Goal: Task Accomplishment & Management: Use online tool/utility

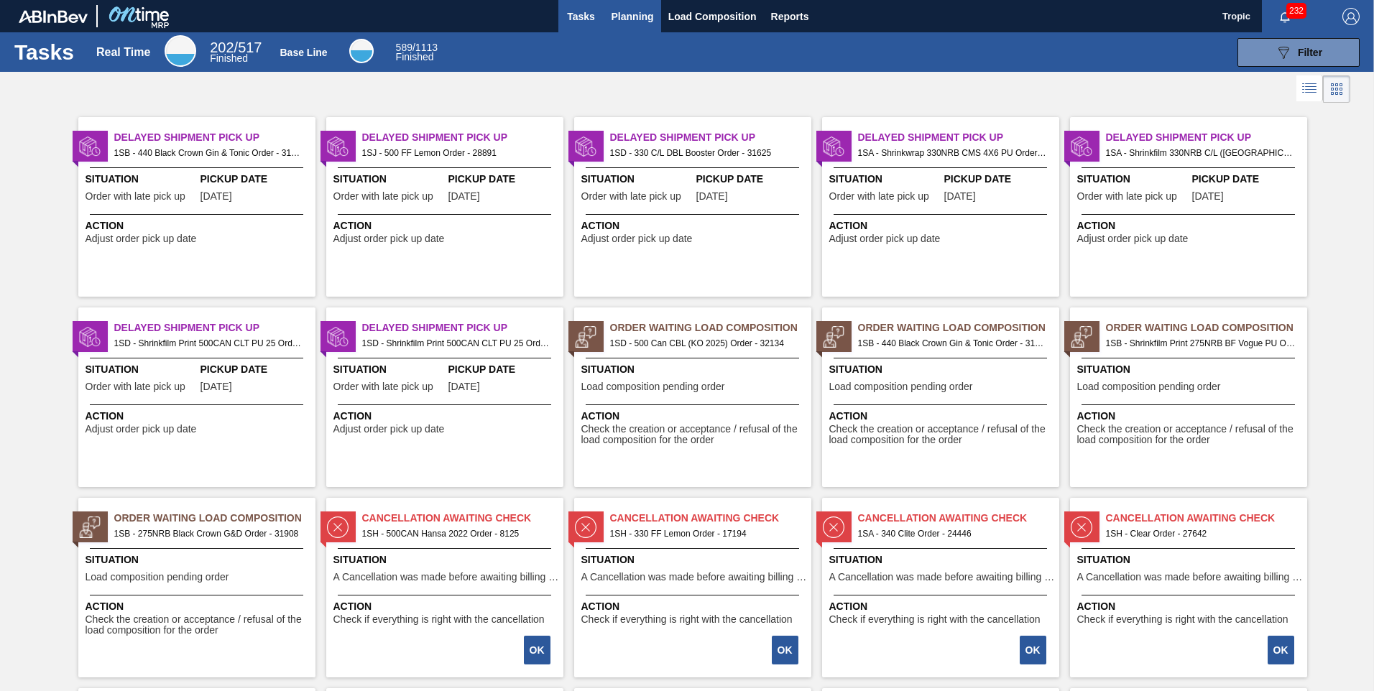
click at [637, 9] on span "Planning" at bounding box center [633, 16] width 42 height 17
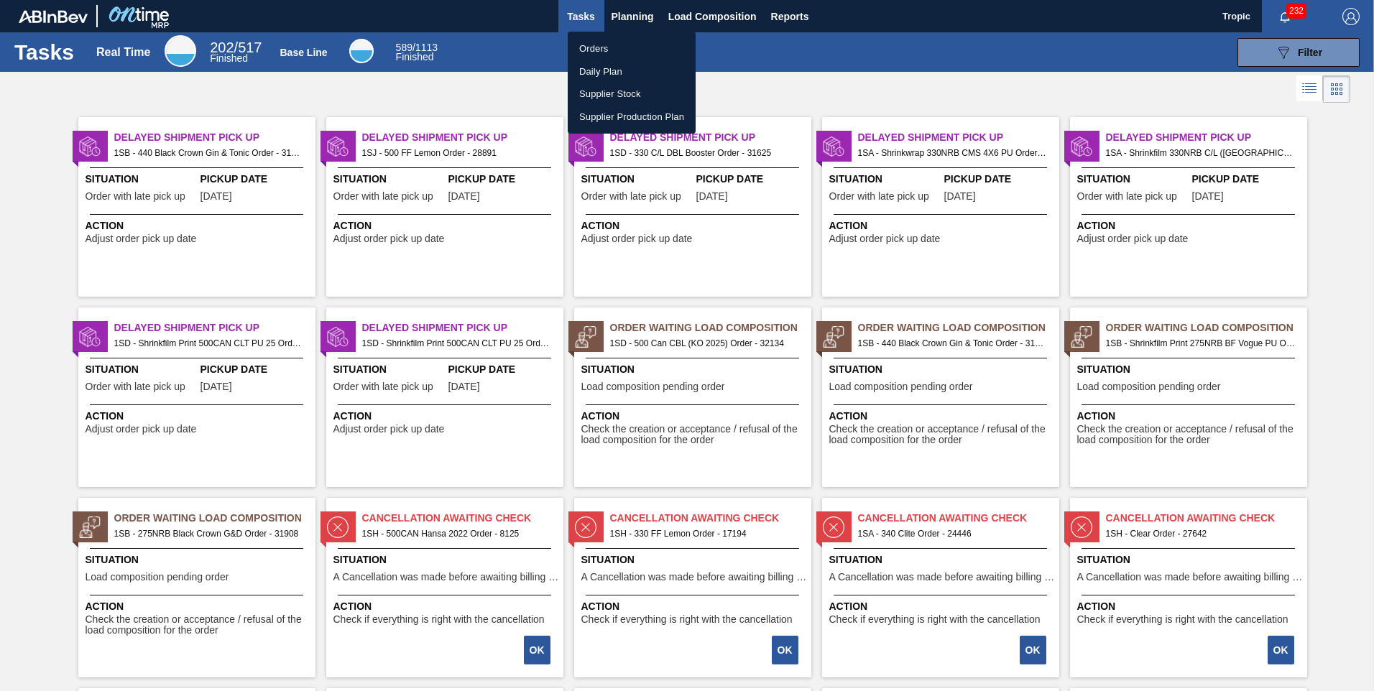
click at [606, 45] on li "Orders" at bounding box center [632, 48] width 128 height 23
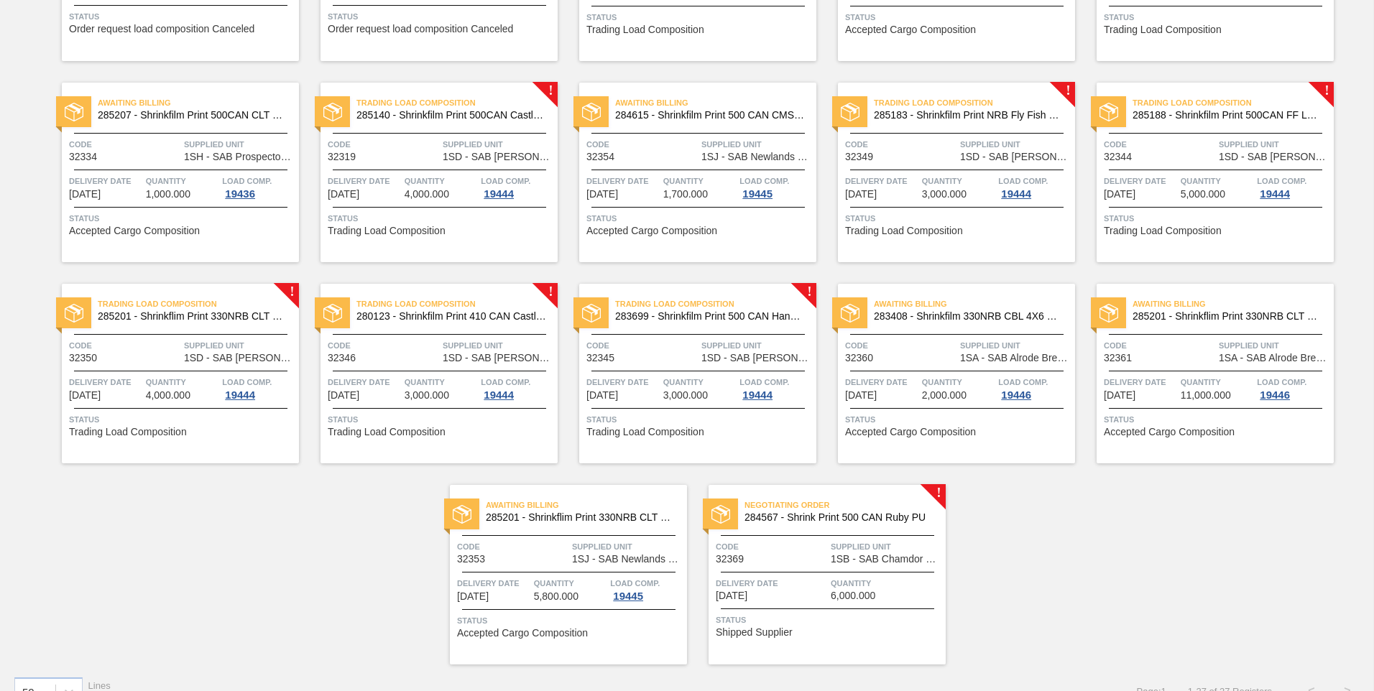
scroll to position [675, 0]
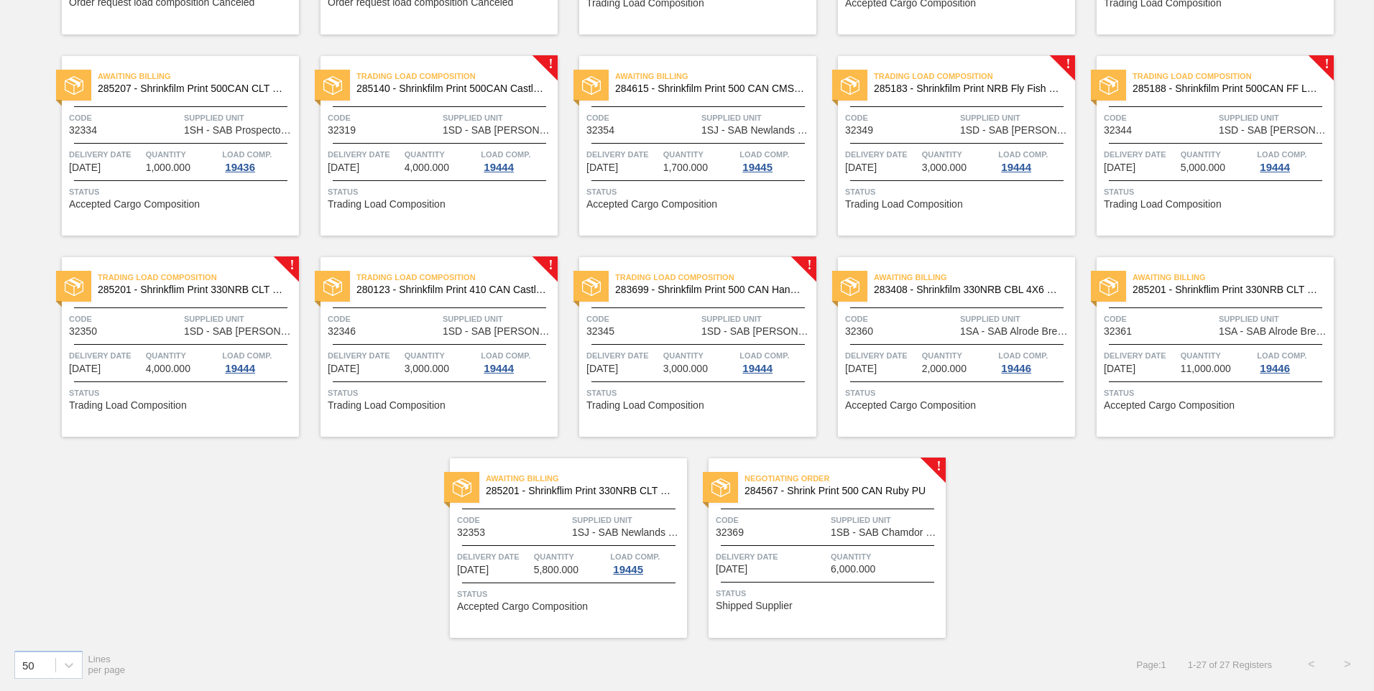
click at [854, 509] on div at bounding box center [827, 509] width 213 height 1
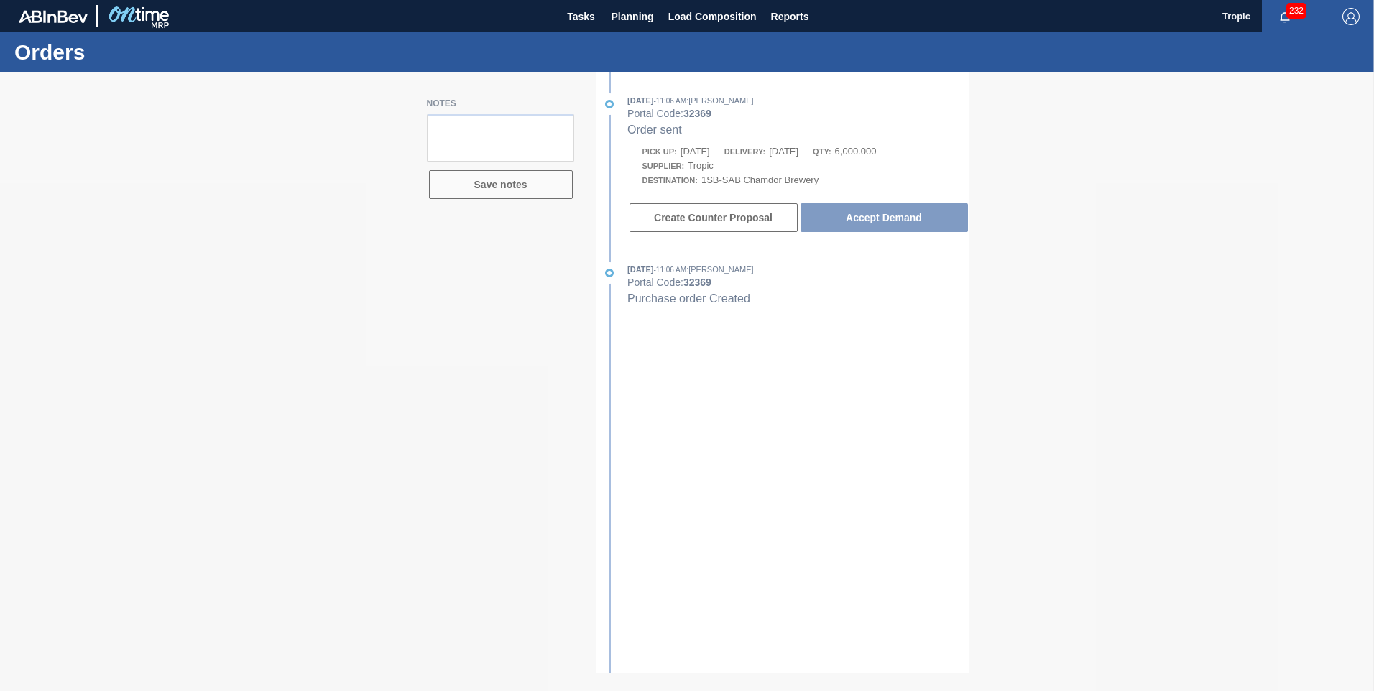
click at [862, 215] on div at bounding box center [687, 381] width 1374 height 619
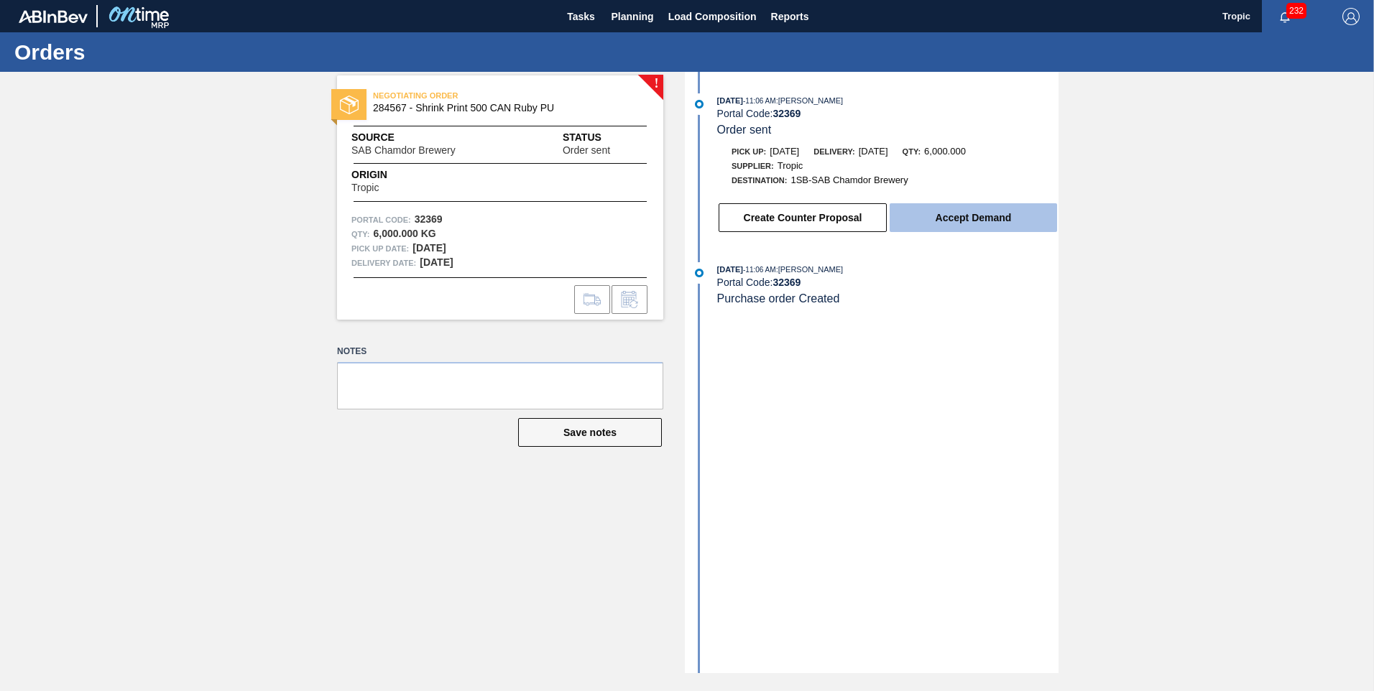
click at [950, 219] on button "Accept Demand" at bounding box center [973, 217] width 167 height 29
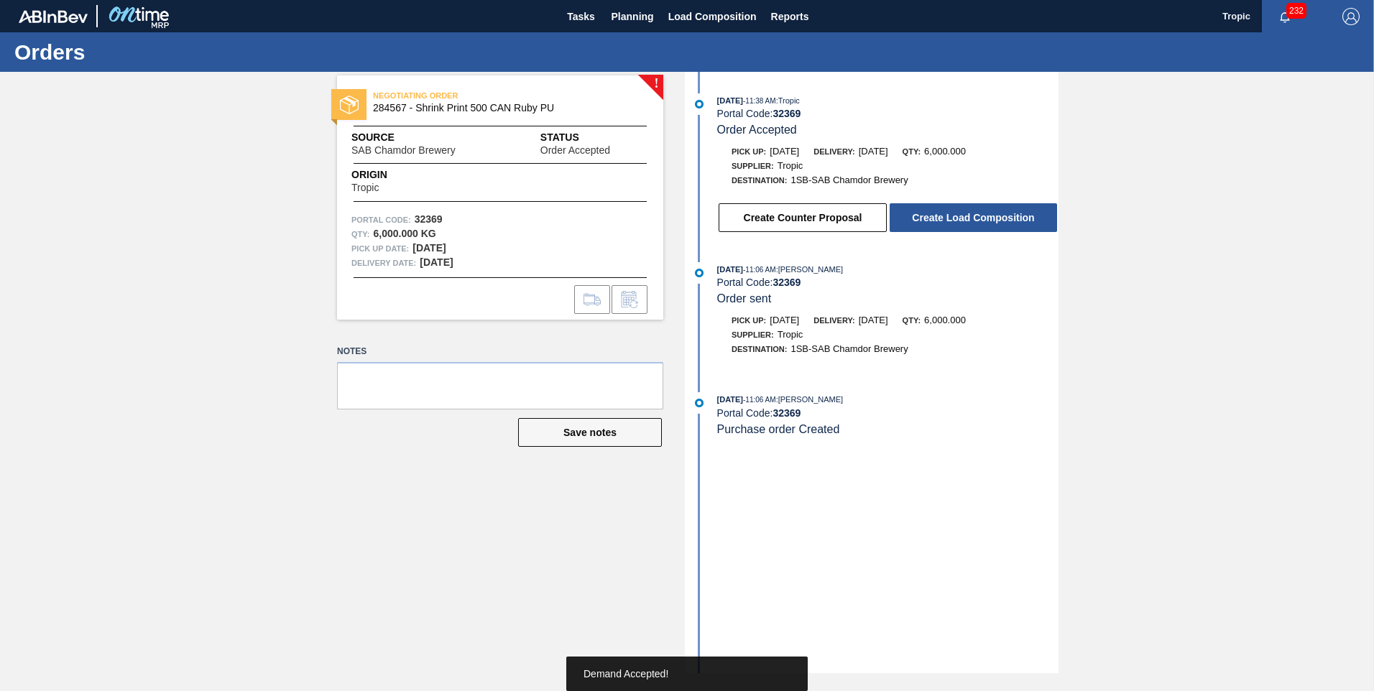
click at [950, 219] on button "Create Load Composition" at bounding box center [973, 217] width 167 height 29
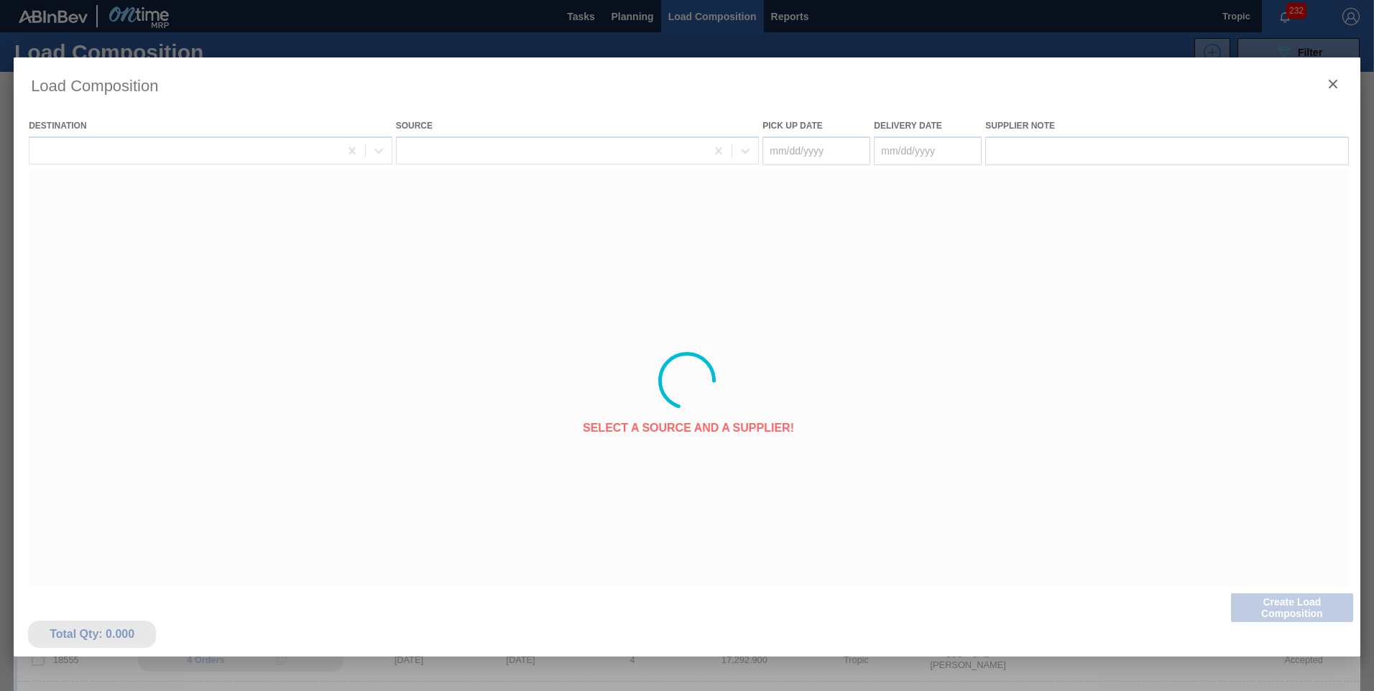
type Date "[DATE]"
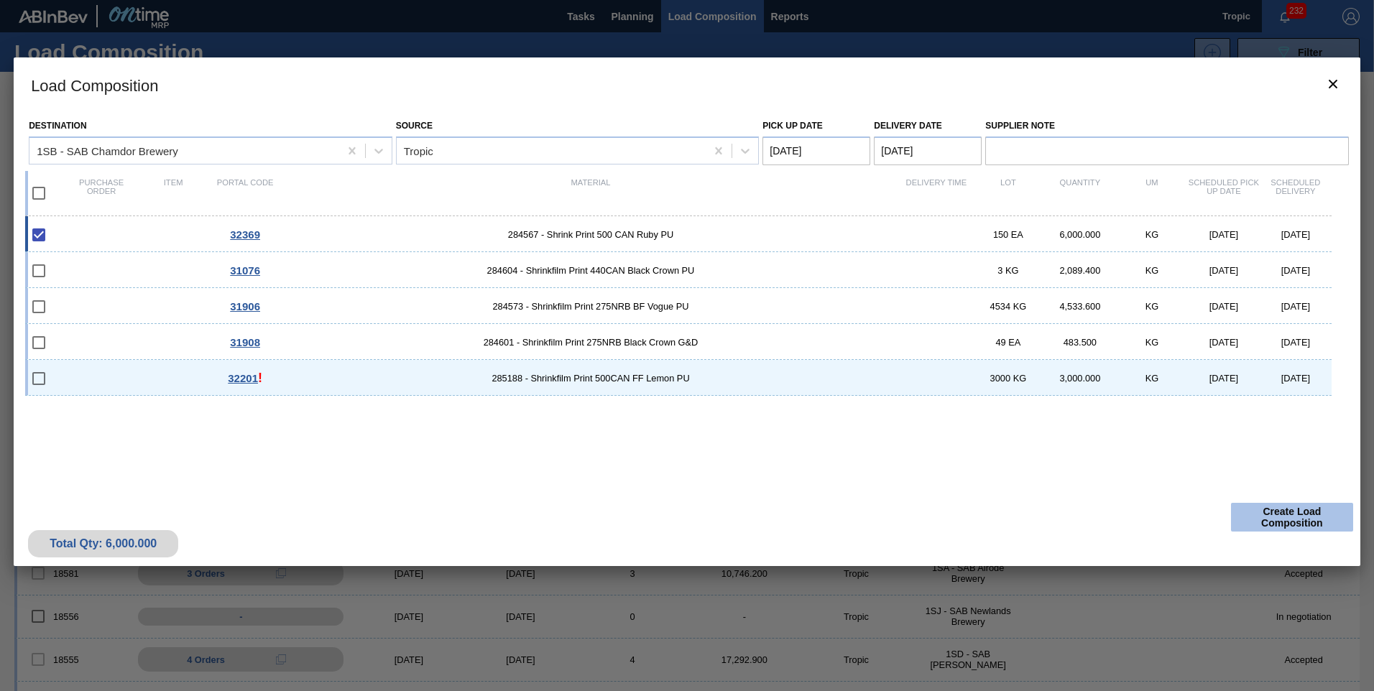
click at [1260, 520] on button "Create Load Composition" at bounding box center [1292, 517] width 122 height 29
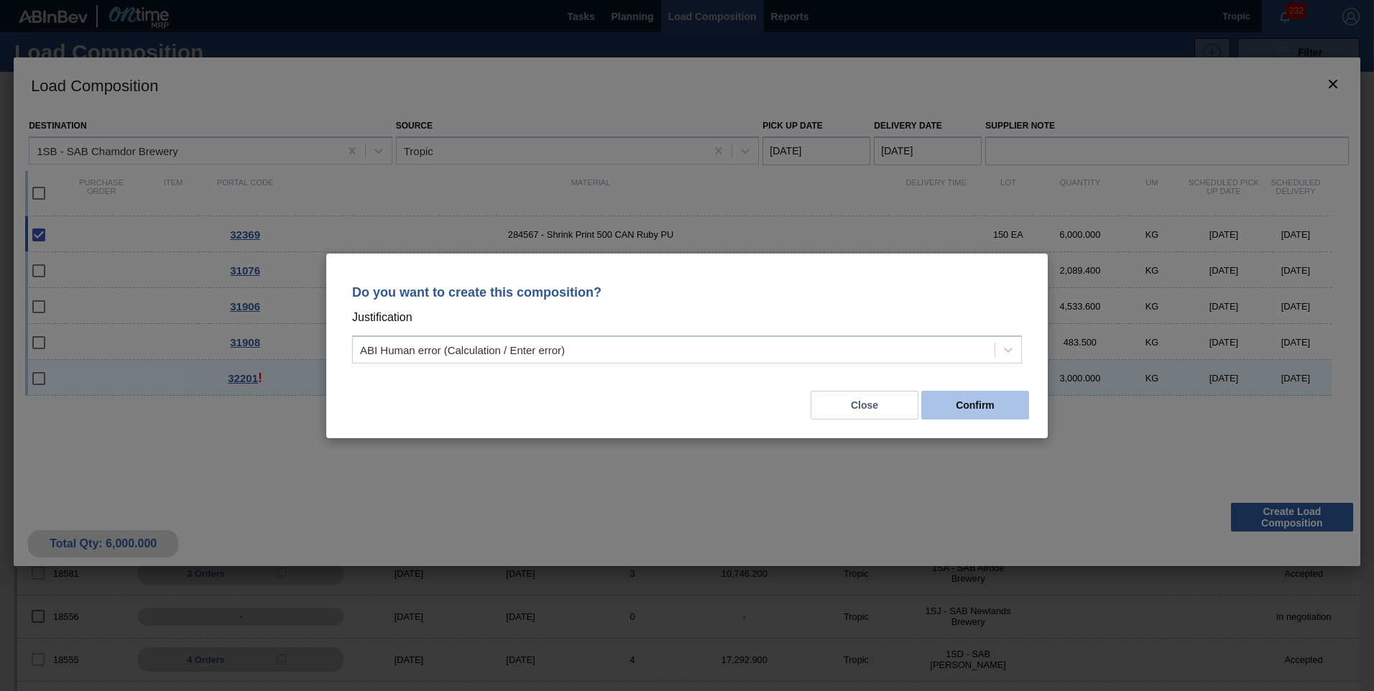
click at [955, 414] on button "Confirm" at bounding box center [975, 405] width 108 height 29
